Goal: Find specific page/section: Find specific page/section

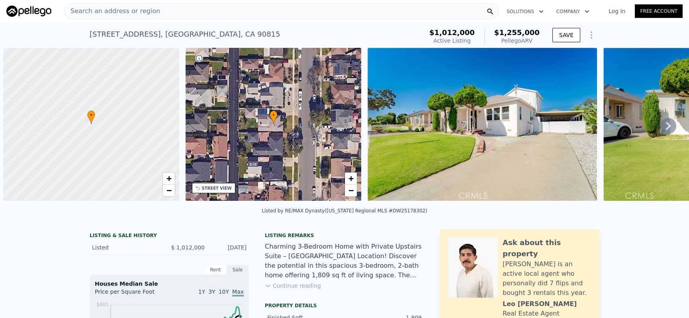
scroll to position [0, 3]
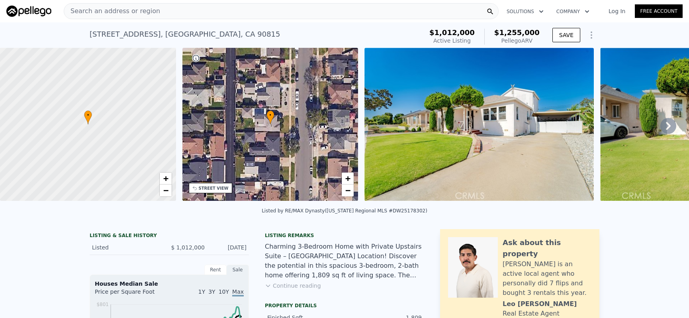
click at [263, 10] on div "Search an address or region" at bounding box center [281, 11] width 435 height 16
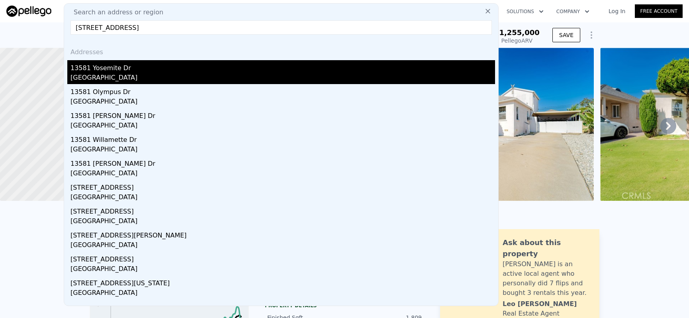
type input "[STREET_ADDRESS]"
click at [279, 71] on div "13581 Yosemite Dr" at bounding box center [282, 66] width 424 height 13
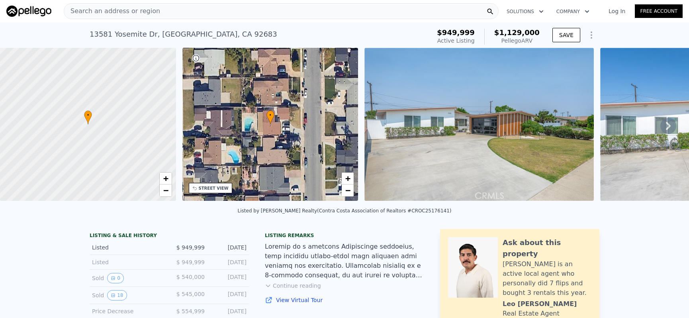
click at [271, 16] on div "Search an address or region" at bounding box center [281, 11] width 435 height 16
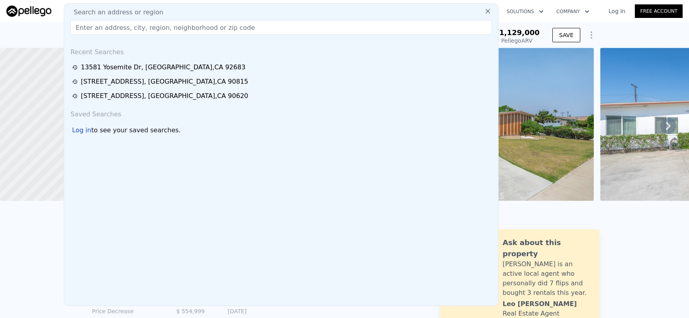
click at [274, 27] on input "text" at bounding box center [280, 27] width 421 height 14
paste input "[STREET_ADDRESS]"
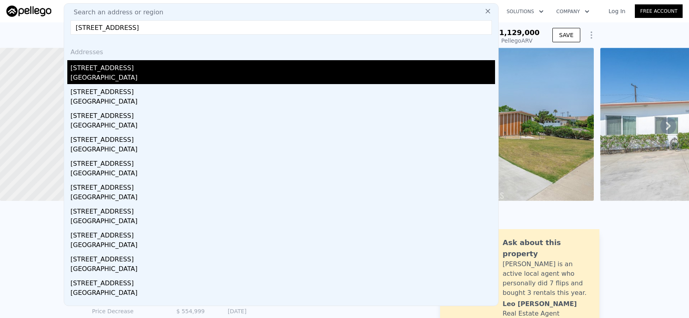
type input "[STREET_ADDRESS]"
click at [275, 73] on div "[GEOGRAPHIC_DATA]" at bounding box center [282, 78] width 424 height 11
